Goal: Transaction & Acquisition: Subscribe to service/newsletter

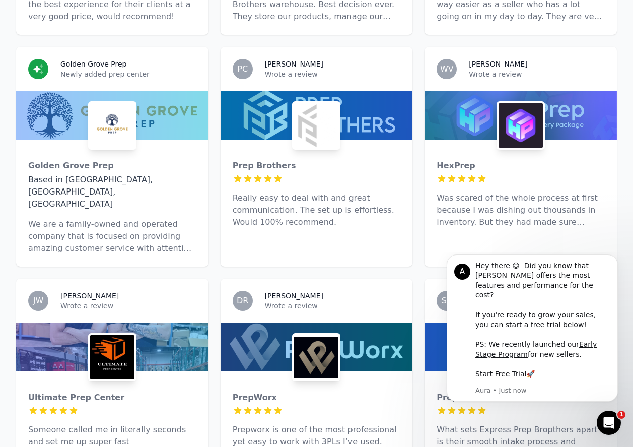
click at [620, 413] on span "1" at bounding box center [621, 414] width 8 height 8
click at [357, 424] on p "Prepworx is one of the most professional yet easy to work with 3PLs I’ve used. …" at bounding box center [317, 442] width 168 height 36
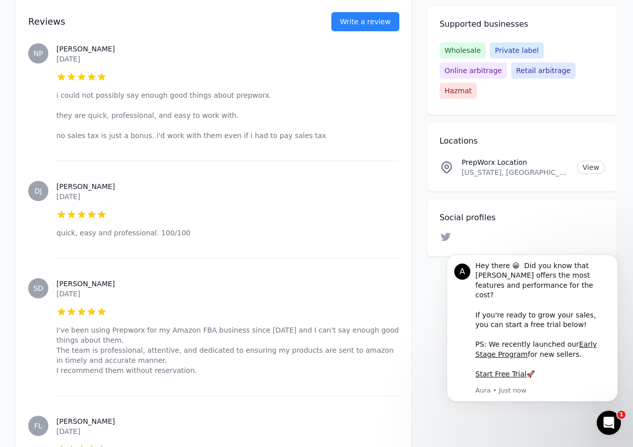
scroll to position [514, 0]
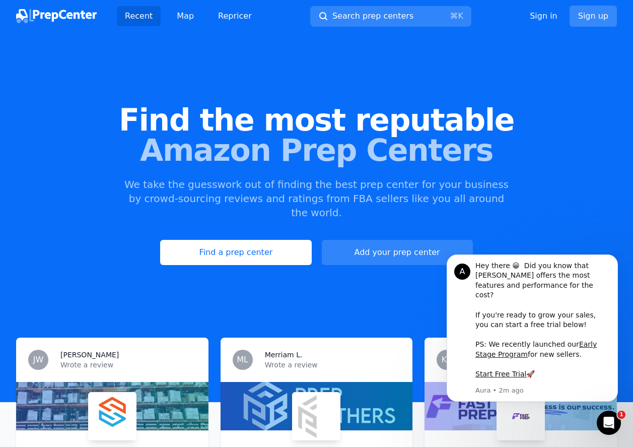
click at [597, 19] on link "Sign up" at bounding box center [593, 16] width 47 height 21
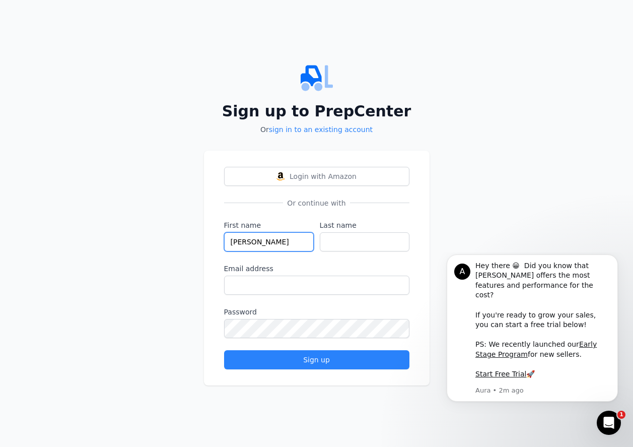
type input "[PERSON_NAME]"
type input "Fells"
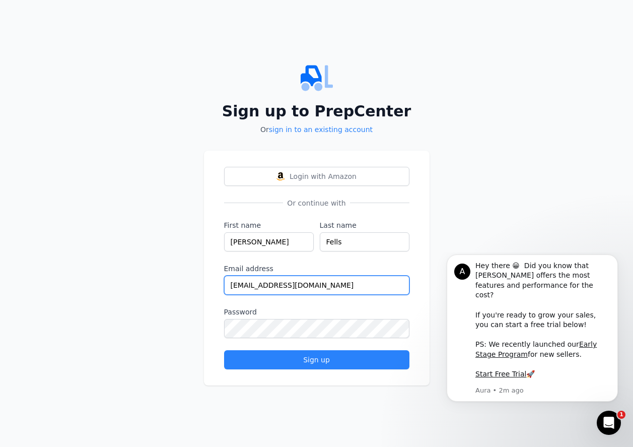
type input "[EMAIL_ADDRESS][DOMAIN_NAME]"
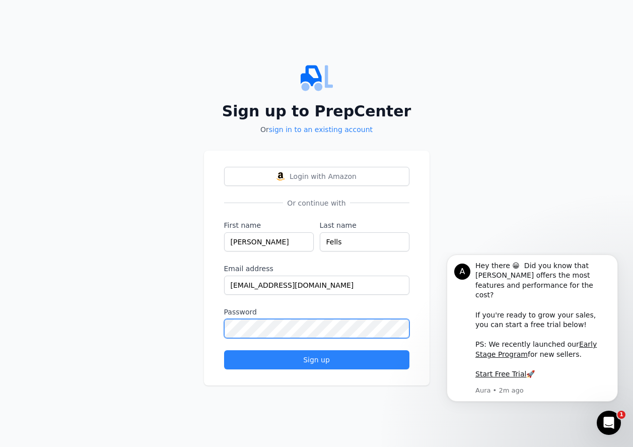
click at [316, 359] on button "Sign up" at bounding box center [316, 359] width 185 height 19
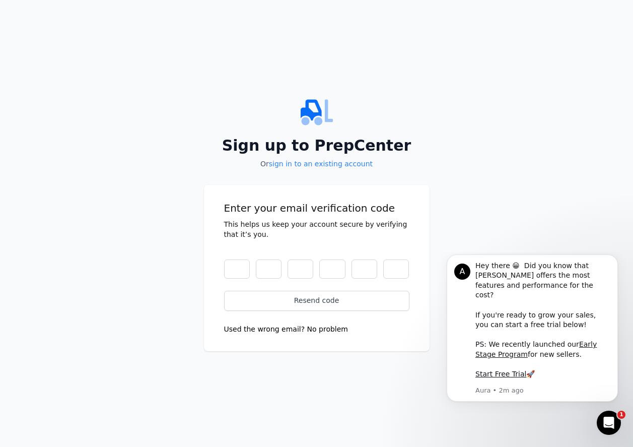
click at [159, 1] on div "Sign up to PrepCenter Or sign in to an existing account Enter your email verifi…" at bounding box center [316, 223] width 633 height 447
